Goal: Information Seeking & Learning: Learn about a topic

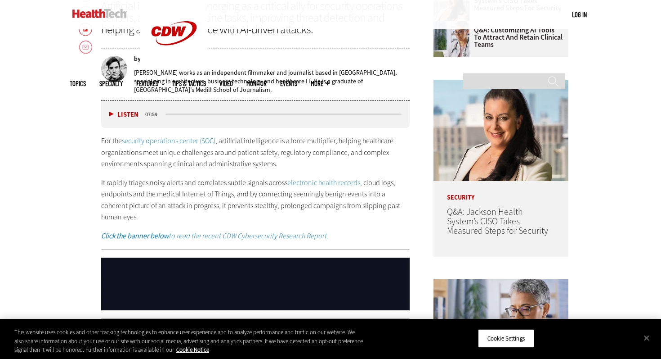
scroll to position [438, 0]
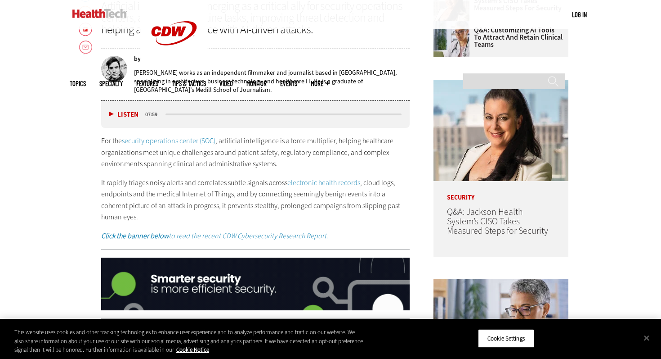
click at [240, 157] on p "For the security operations center (SOC) , artificial intelligence is a force m…" at bounding box center [255, 152] width 309 height 35
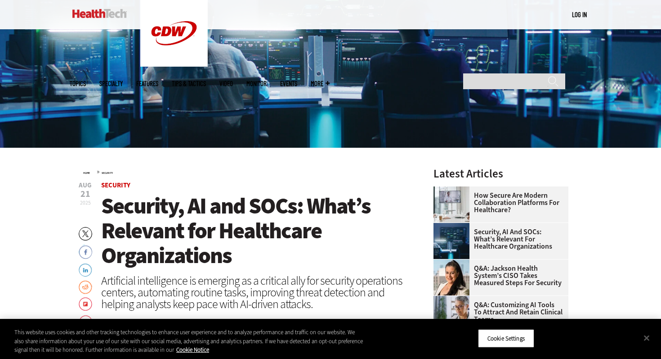
scroll to position [192, 0]
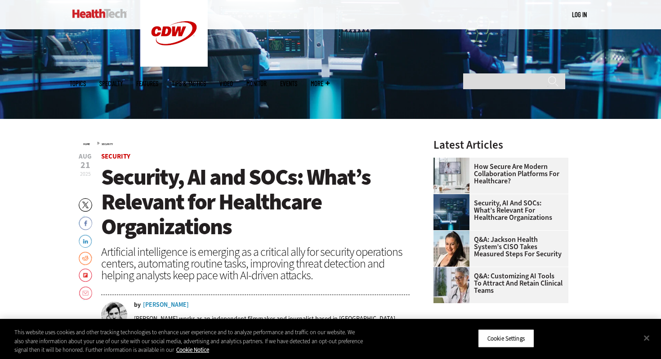
click at [247, 229] on h1 "Security, AI and SOCs: What’s Relevant for Healthcare Organizations" at bounding box center [255, 202] width 309 height 74
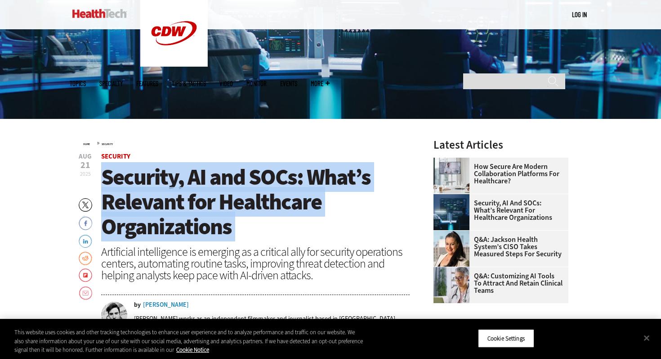
drag, startPoint x: 247, startPoint y: 229, endPoint x: 111, endPoint y: 183, distance: 143.4
click at [111, 183] on h1 "Security, AI and SOCs: What’s Relevant for Healthcare Organizations" at bounding box center [255, 202] width 309 height 74
copy header "Security, AI and SOCs: What’s Relevant for Healthcare Organizations"
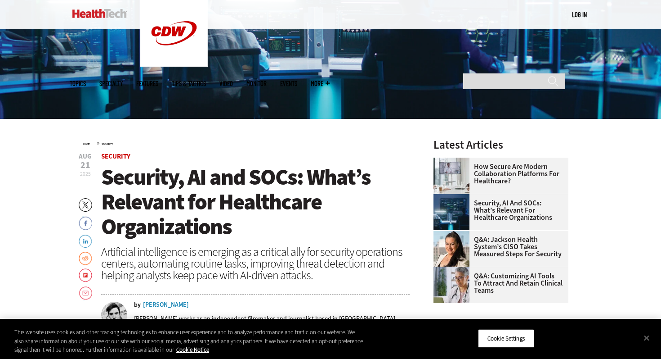
click at [236, 195] on span "Security, AI and SOCs: What’s Relevant for Healthcare Organizations" at bounding box center [236, 201] width 270 height 79
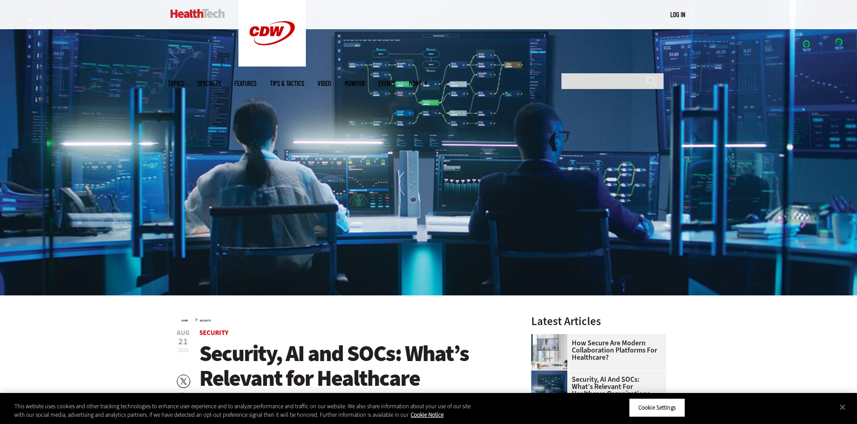
scroll to position [182, 0]
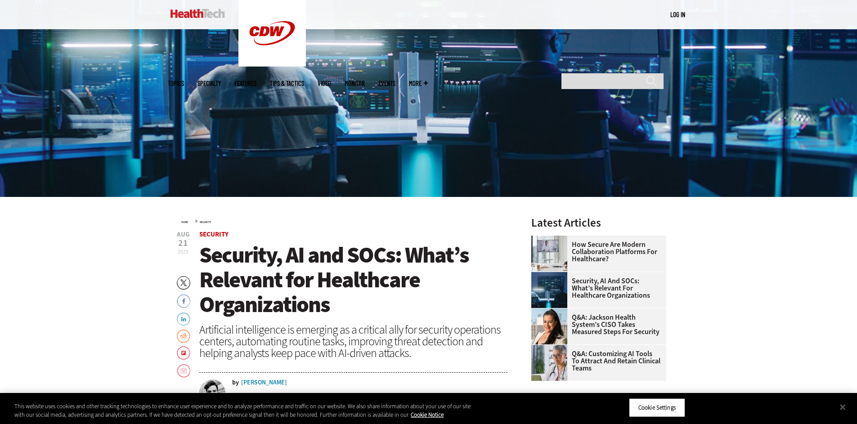
click at [376, 266] on span "Security, AI and SOCs: What’s Relevant for Healthcare Organizations" at bounding box center [334, 279] width 270 height 79
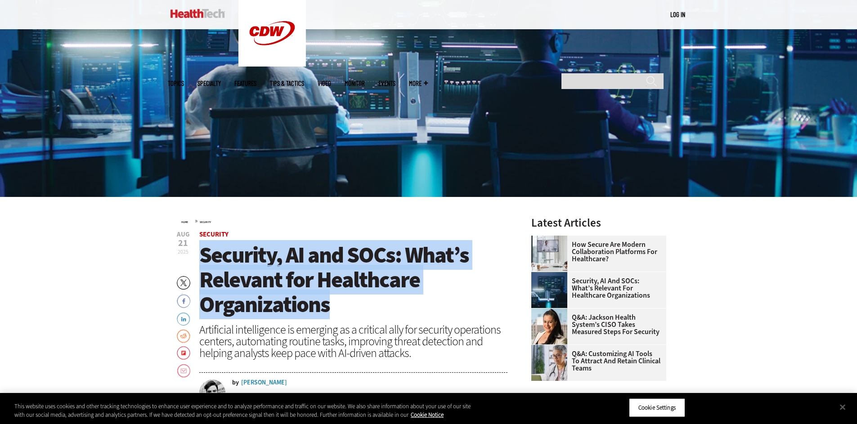
drag, startPoint x: 334, startPoint y: 307, endPoint x: 204, endPoint y: 256, distance: 140.2
click at [204, 256] on h1 "Security, AI and SOCs: What’s Relevant for Healthcare Organizations" at bounding box center [353, 280] width 309 height 74
copy span "Security, AI and SOCs: What’s Relevant for Healthcare Organizations"
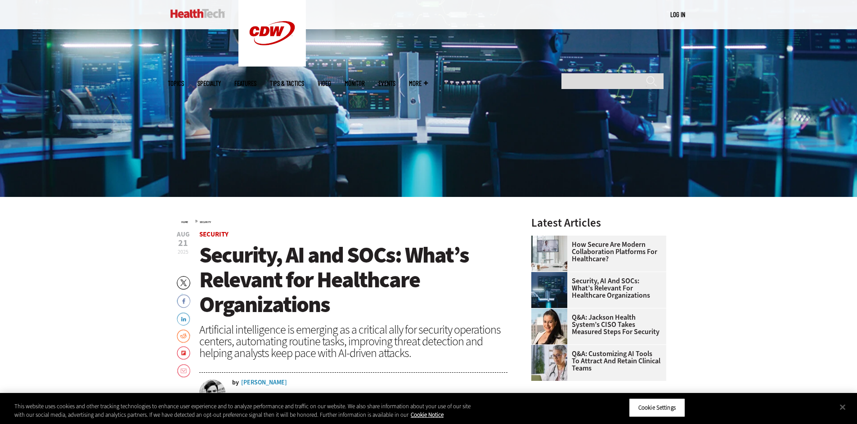
click at [299, 272] on span "Security, AI and SOCs: What’s Relevant for Healthcare Organizations" at bounding box center [334, 279] width 270 height 79
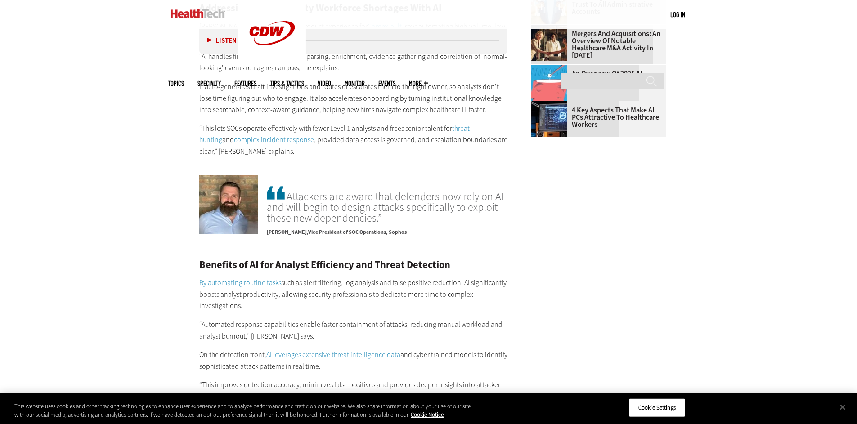
scroll to position [1412, 0]
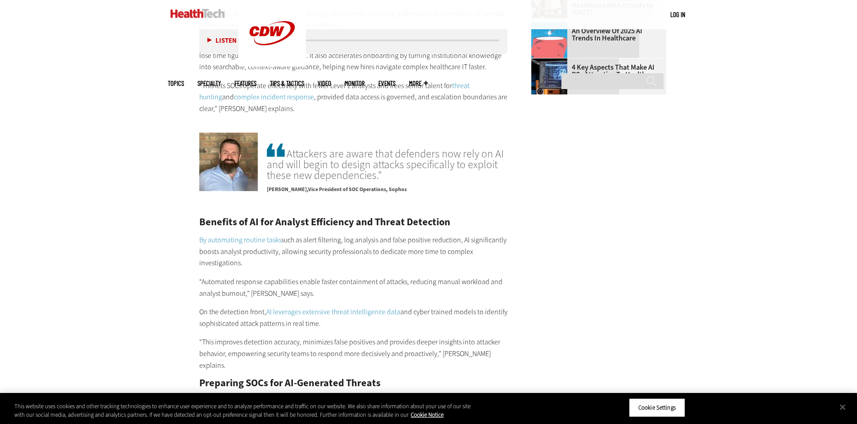
click at [361, 247] on p "By automating routine tasks such as alert filtering, log analysis and false pos…" at bounding box center [353, 251] width 309 height 35
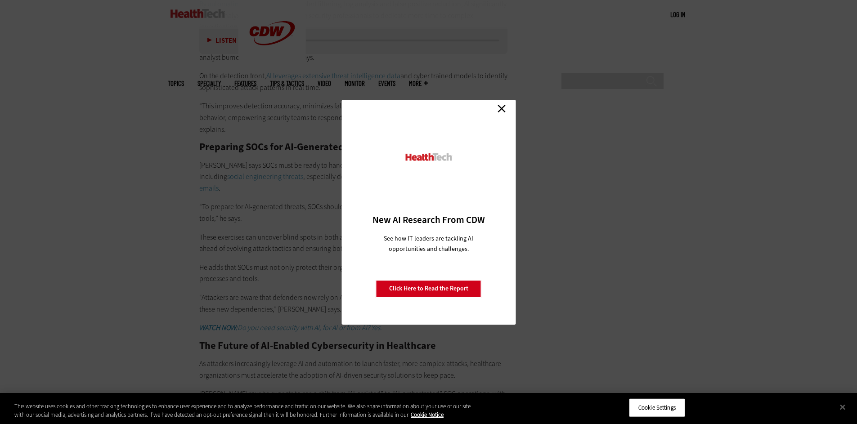
scroll to position [1650, 0]
click at [502, 103] on link "Close" at bounding box center [501, 108] width 13 height 13
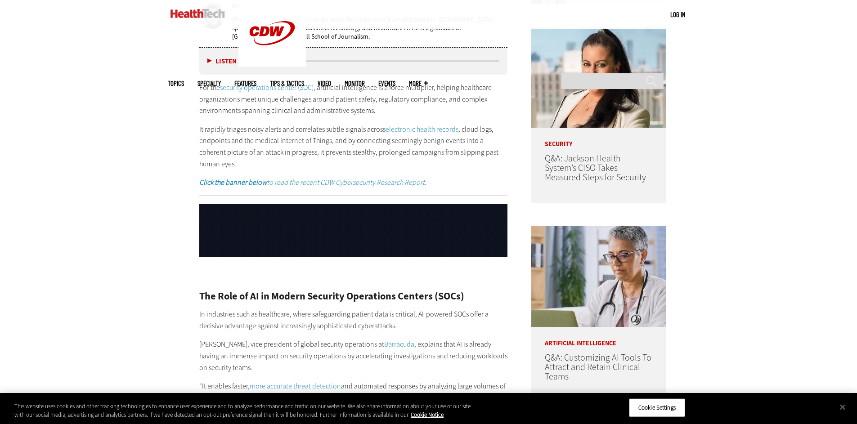
scroll to position [408, 0]
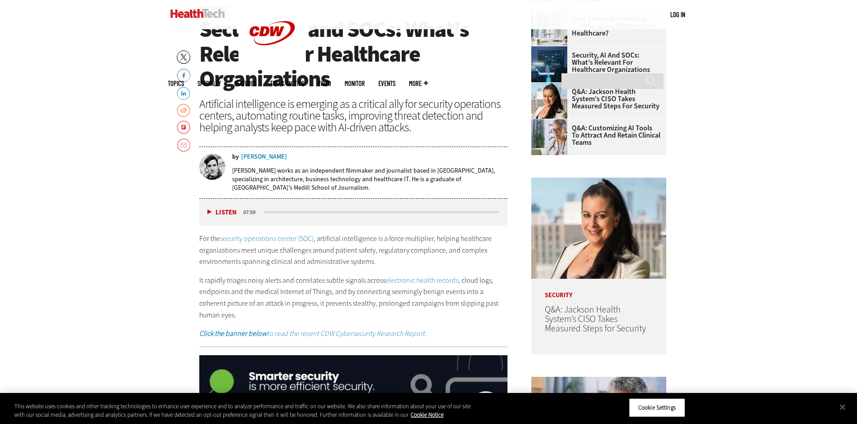
click at [317, 116] on div "Artificial intelligence is emerging as a critical ally for security operations …" at bounding box center [353, 115] width 309 height 35
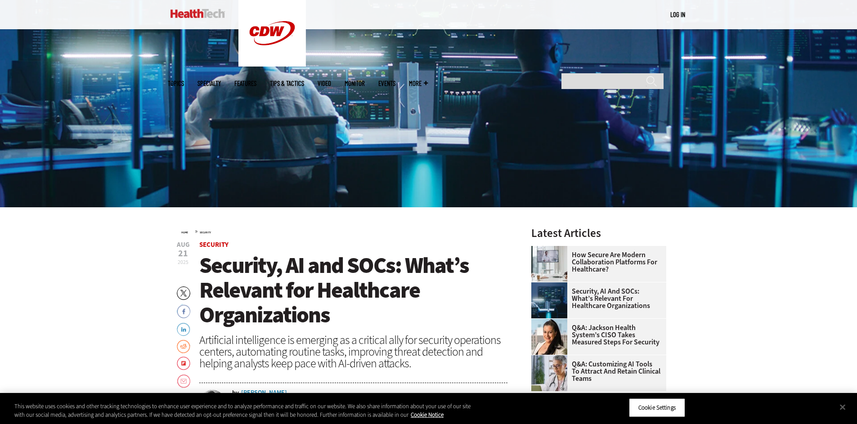
scroll to position [159, 0]
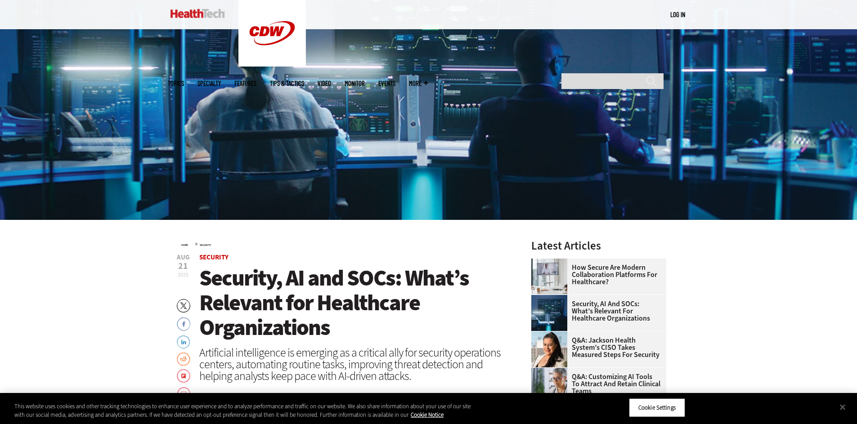
click at [546, 62] on img at bounding box center [428, 71] width 857 height 298
